Goal: Task Accomplishment & Management: Manage account settings

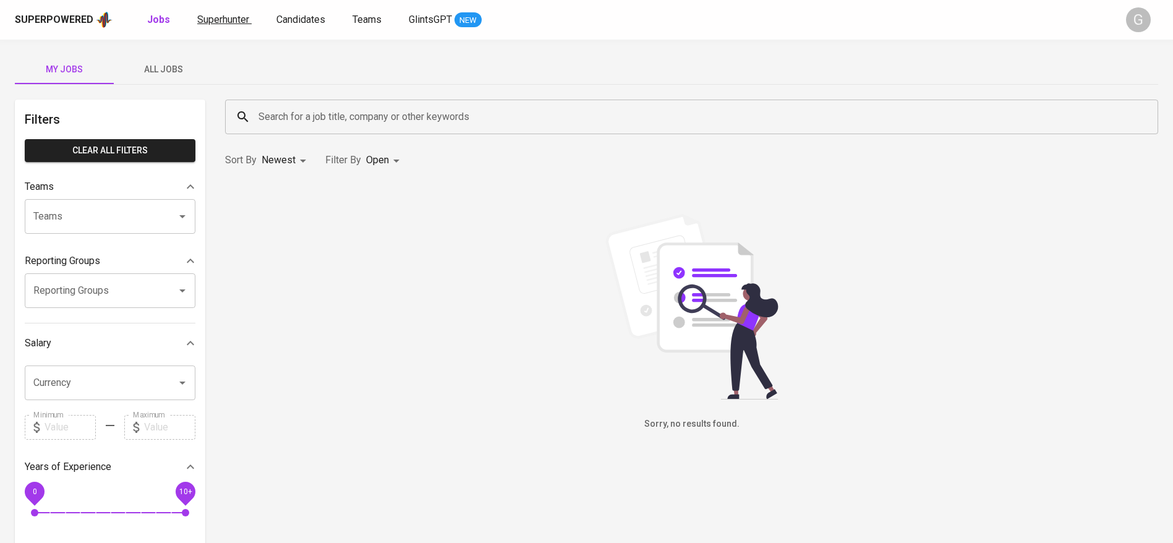
click at [223, 23] on span "Superhunter" at bounding box center [223, 20] width 52 height 12
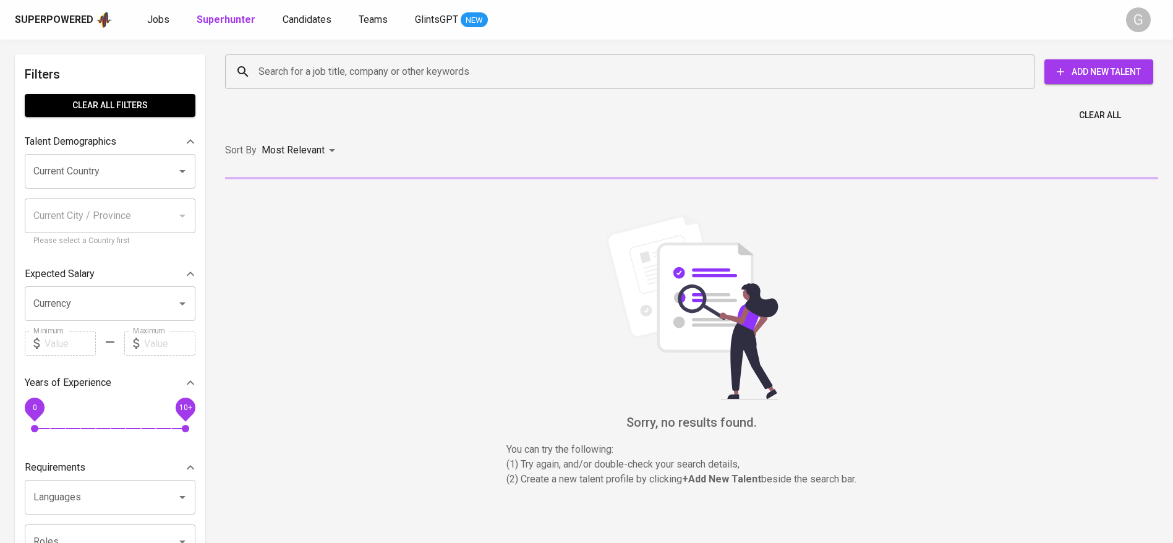
click at [307, 64] on input "Search for a job title, company or other keywords" at bounding box center [632, 71] width 755 height 23
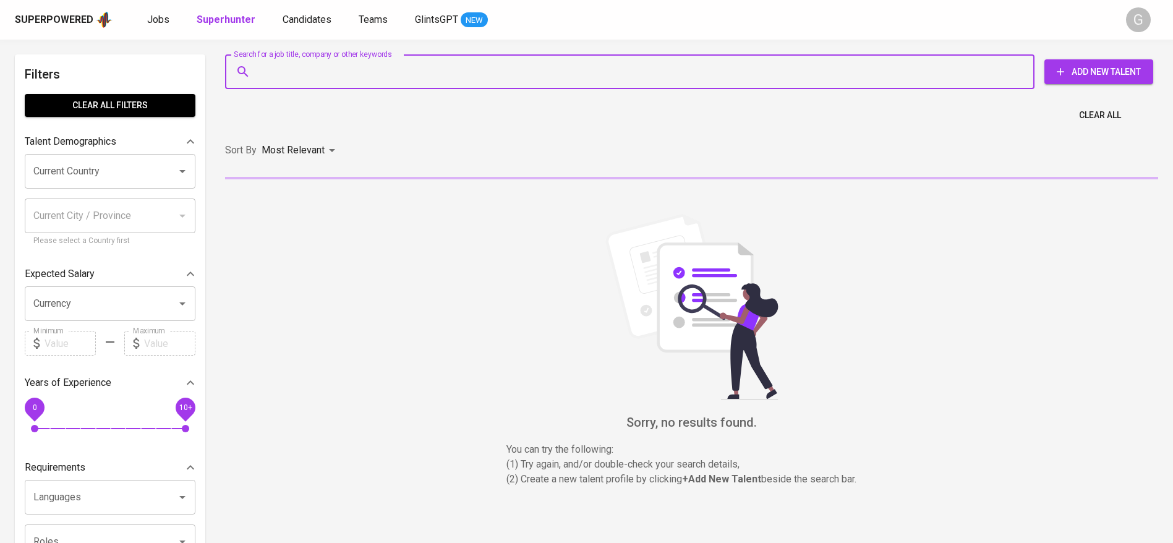
paste input "[EMAIL_ADDRESS][DOMAIN_NAME]"
type input "[EMAIL_ADDRESS][DOMAIN_NAME]"
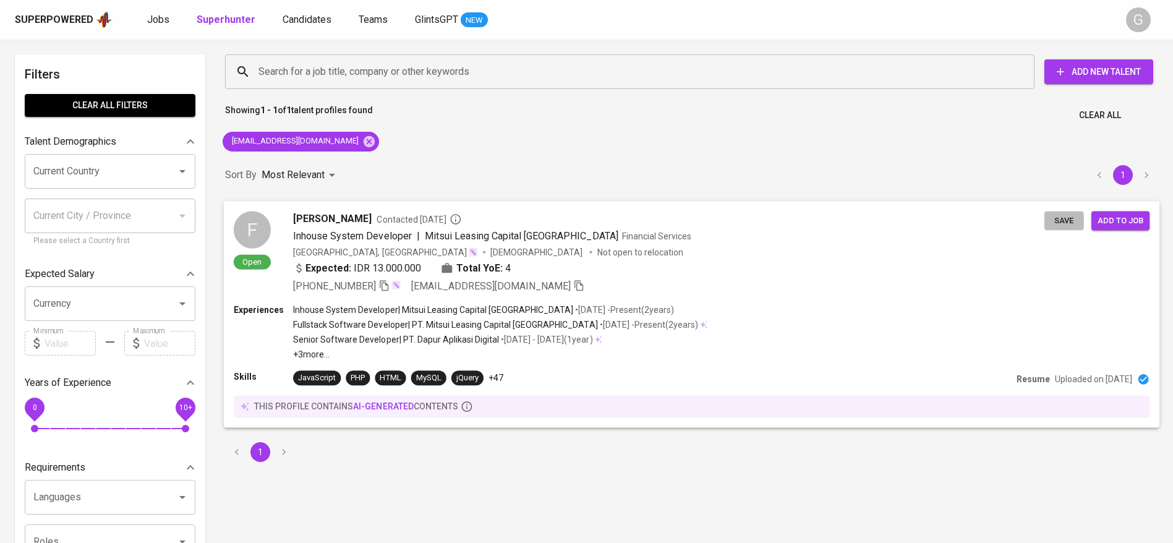
click at [1058, 223] on span "Save" at bounding box center [1063, 220] width 27 height 14
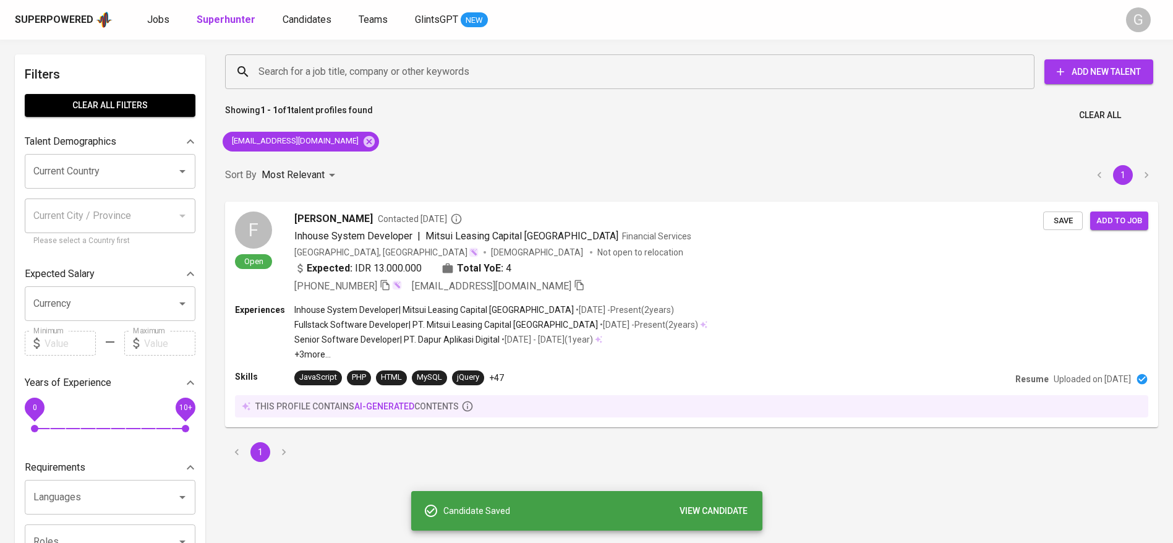
click at [299, 11] on div "Superpowered Jobs Superhunter Candidates Teams GlintsGPT NEW" at bounding box center [566, 20] width 1103 height 19
click at [302, 23] on span "Candidates" at bounding box center [307, 20] width 49 height 12
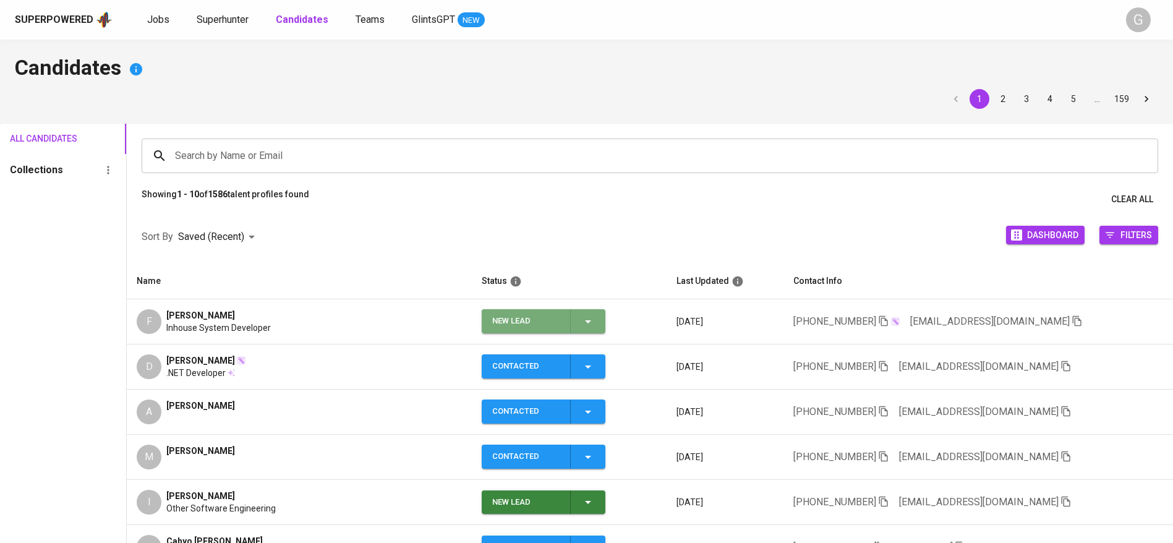
click at [580, 318] on icon "button" at bounding box center [587, 321] width 15 height 15
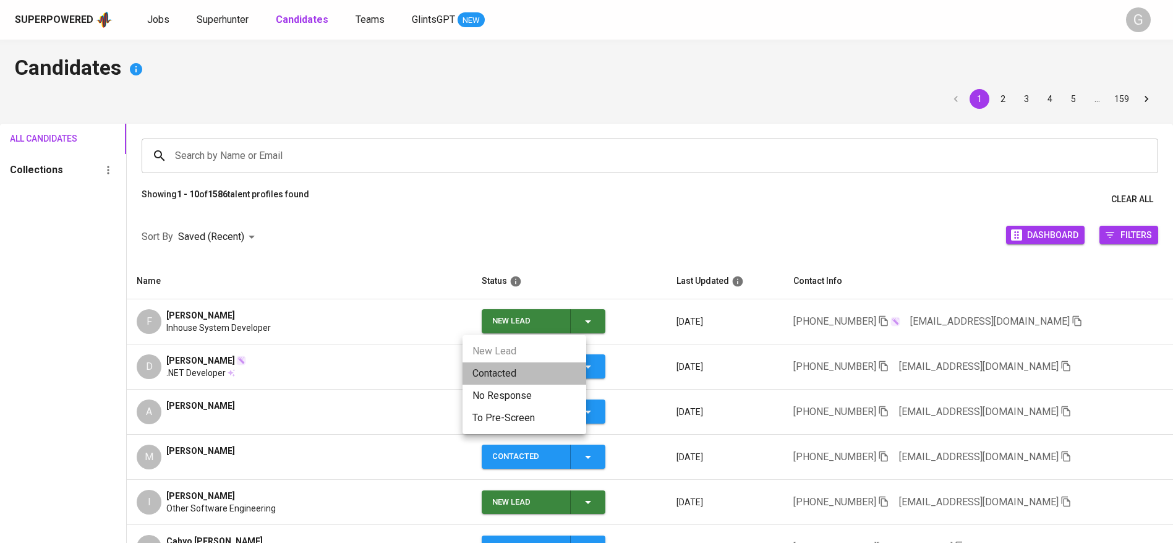
click at [529, 376] on li "Contacted" at bounding box center [524, 373] width 124 height 22
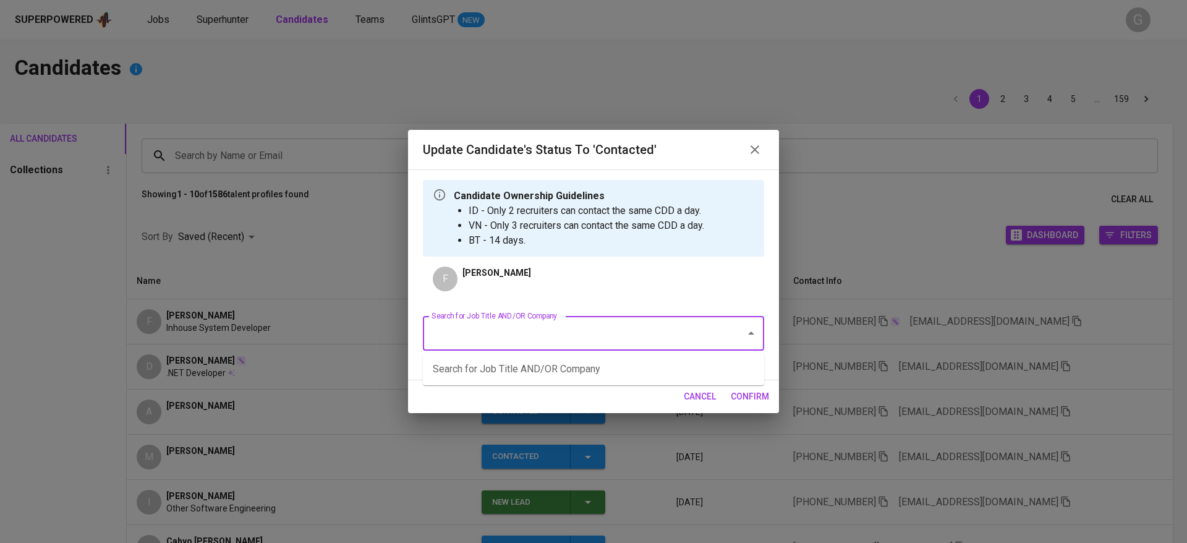
click at [621, 333] on input "Search for Job Title AND/OR Company" at bounding box center [575, 332] width 295 height 23
click at [579, 368] on li "RSM - Senior Developer (PayrollServe) (RSM - [GEOGRAPHIC_DATA])" at bounding box center [593, 369] width 341 height 22
type input "rsm"
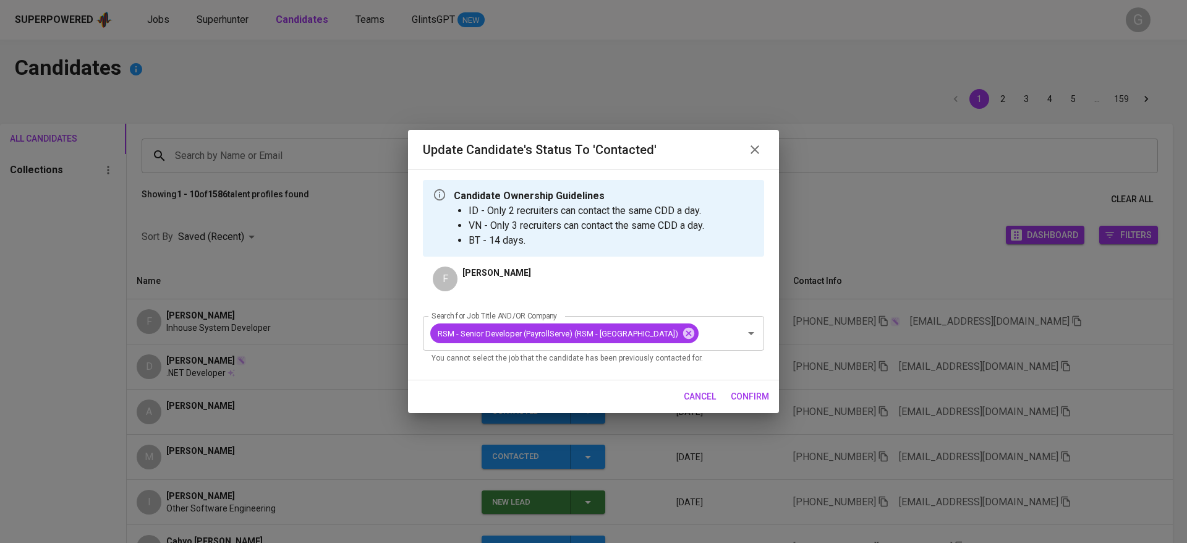
click at [737, 391] on span "confirm" at bounding box center [750, 396] width 38 height 15
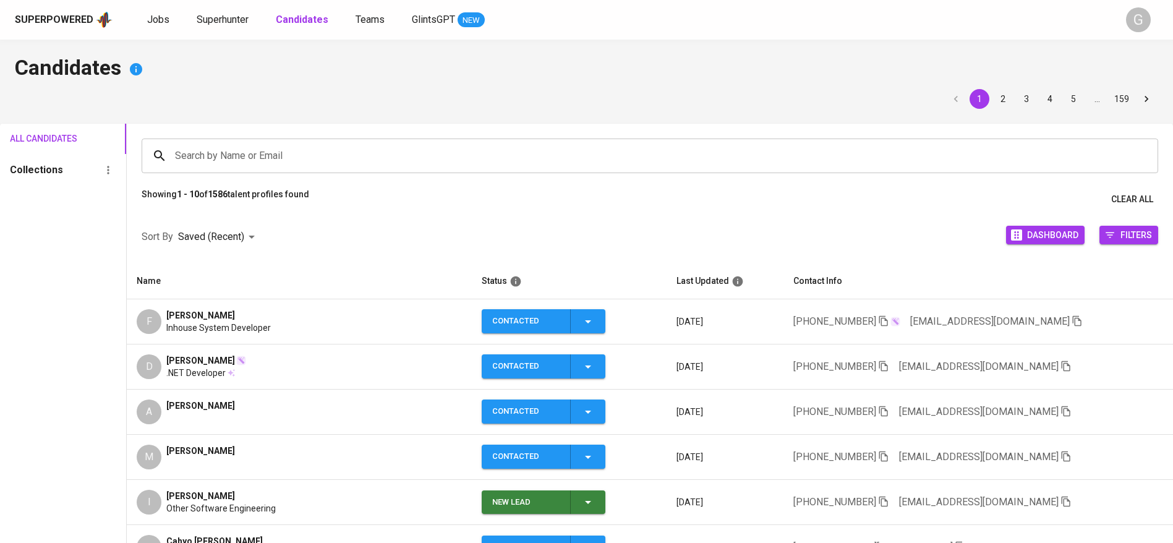
click at [266, 85] on div "Candidates 1 2 3 4 5 … 159 All Candidates Collections Search by Name or Email S…" at bounding box center [586, 420] width 1173 height 760
